Goal: Task Accomplishment & Management: Manage account settings

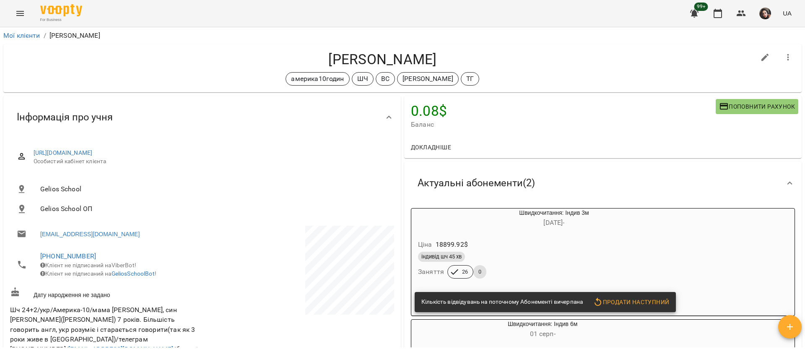
click at [14, 10] on button "Menu" at bounding box center [20, 13] width 20 height 20
click at [21, 14] on icon "Menu" at bounding box center [20, 13] width 10 height 10
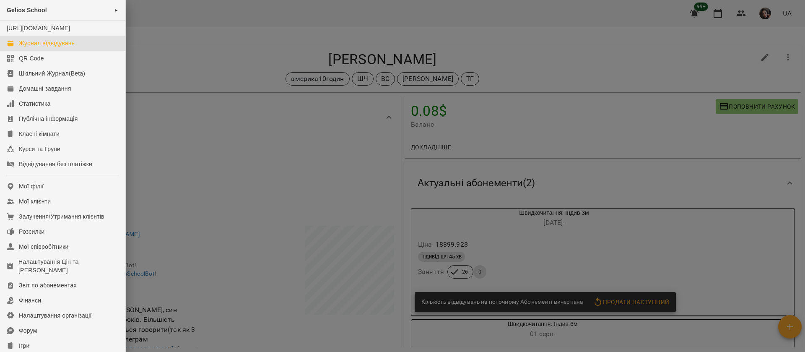
click at [33, 47] on div "Журнал відвідувань" at bounding box center [47, 43] width 56 height 8
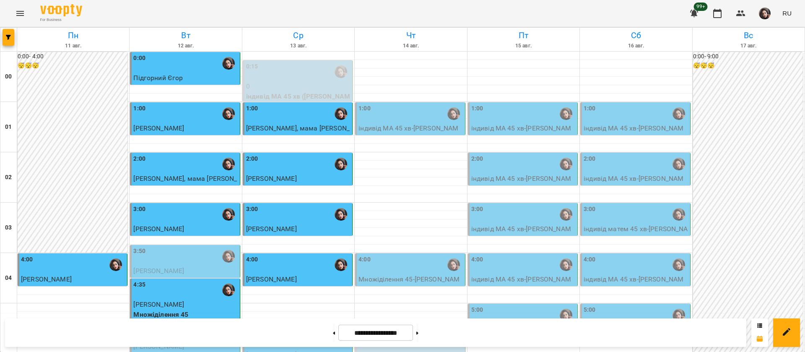
click at [383, 124] on p "індивід МА 45 хв - [PERSON_NAME], мама [PERSON_NAME]" at bounding box center [410, 133] width 104 height 20
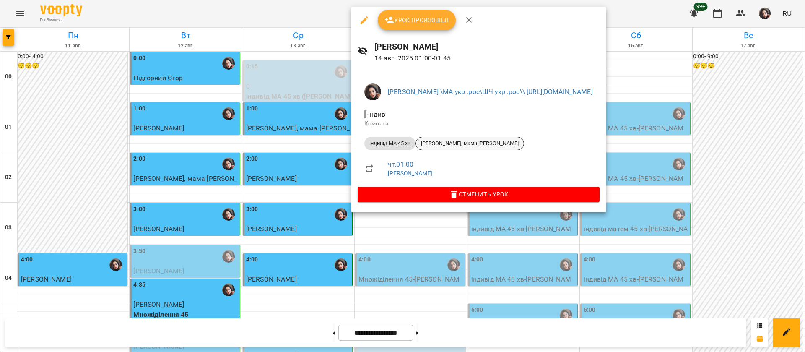
click at [451, 148] on div "[PERSON_NAME], мама [PERSON_NAME]" at bounding box center [469, 143] width 109 height 13
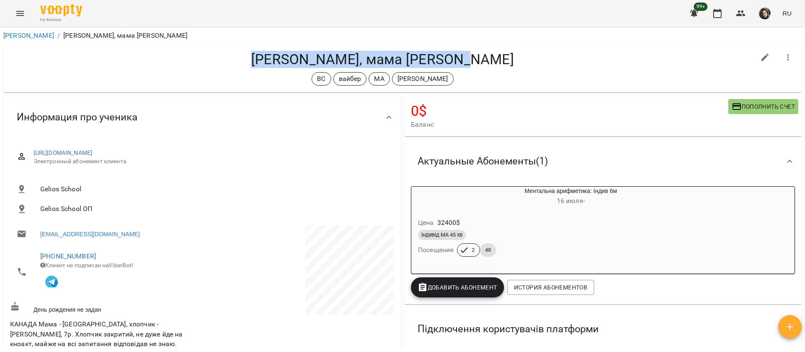
drag, startPoint x: 275, startPoint y: 57, endPoint x: 483, endPoint y: 60, distance: 207.9
click at [483, 60] on h4 "[PERSON_NAME], мама [PERSON_NAME]" at bounding box center [382, 59] width 745 height 17
copy h4 "[PERSON_NAME], мама [PERSON_NAME]"
